Goal: Transaction & Acquisition: Purchase product/service

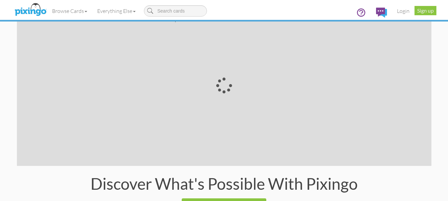
scroll to position [1359, 0]
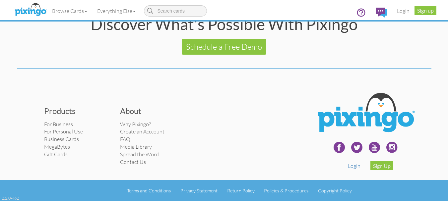
click at [30, 91] on div "Products For Business For Personal Use Business Cards MegaBytes Gift Cards Abou…" at bounding box center [224, 130] width 425 height 82
drag, startPoint x: 43, startPoint y: 108, endPoint x: 74, endPoint y: 111, distance: 31.0
click at [74, 111] on div "Products For Business For Personal Use Business Cards MegaBytes Gift Cards" at bounding box center [77, 132] width 76 height 60
click at [74, 111] on h3 "Products" at bounding box center [77, 111] width 66 height 9
click at [66, 141] on link "Business Cards" at bounding box center [61, 139] width 35 height 7
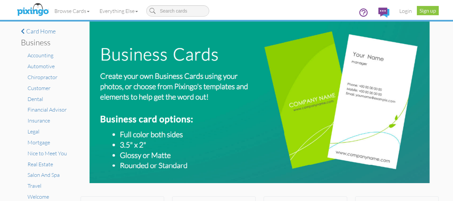
click at [125, 58] on img at bounding box center [260, 103] width 341 height 162
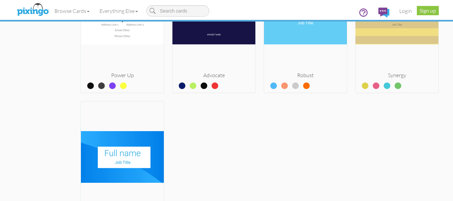
scroll to position [581, 0]
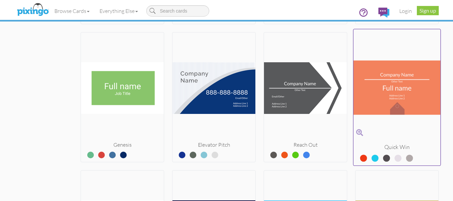
click at [392, 87] on img at bounding box center [397, 88] width 87 height 112
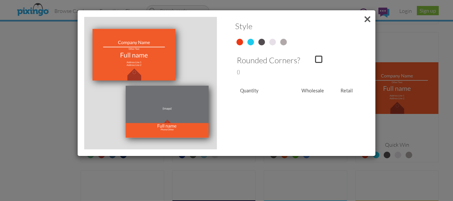
click at [317, 92] on div "Wholesale" at bounding box center [312, 91] width 31 height 7
click at [259, 85] on div "Style Rounded Corners? ( )" at bounding box center [296, 83] width 133 height 133
click at [256, 39] on div at bounding box center [296, 42] width 133 height 12
click at [365, 18] on span at bounding box center [368, 19] width 16 height 18
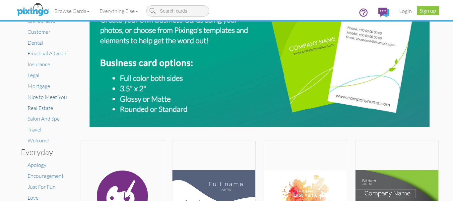
scroll to position [100, 0]
